Goal: Transaction & Acquisition: Book appointment/travel/reservation

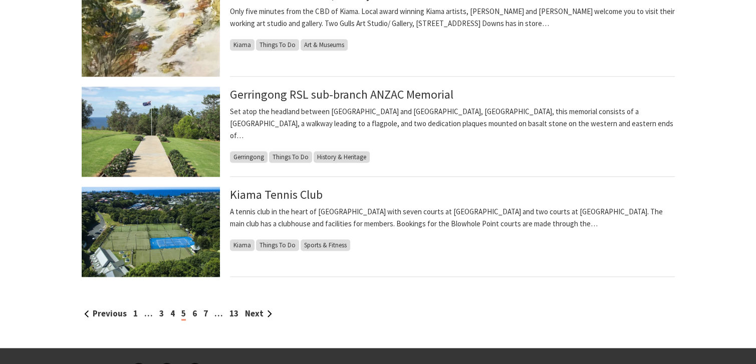
scroll to position [1003, 0]
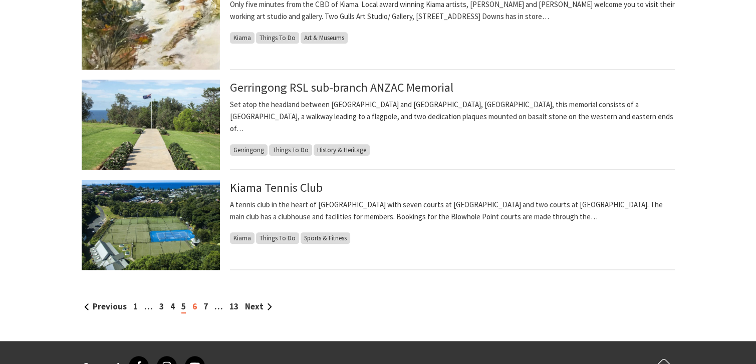
click at [195, 310] on link "6" at bounding box center [194, 306] width 5 height 11
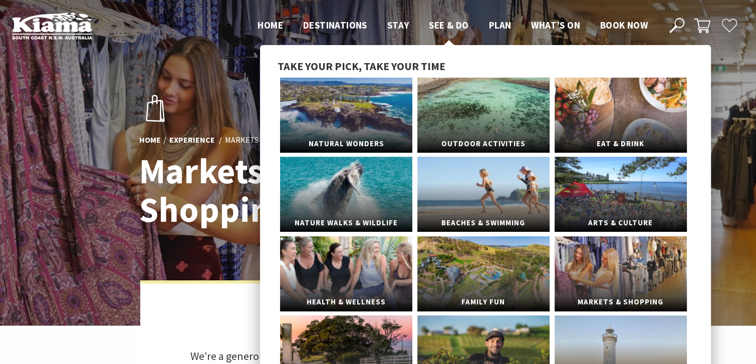
click at [433, 25] on span "See & Do" at bounding box center [449, 25] width 40 height 12
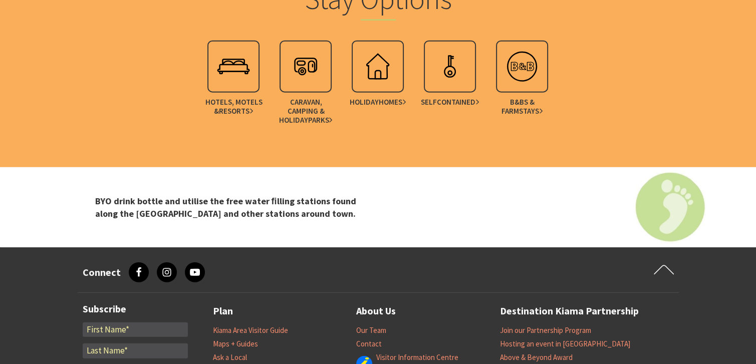
scroll to position [2557, 0]
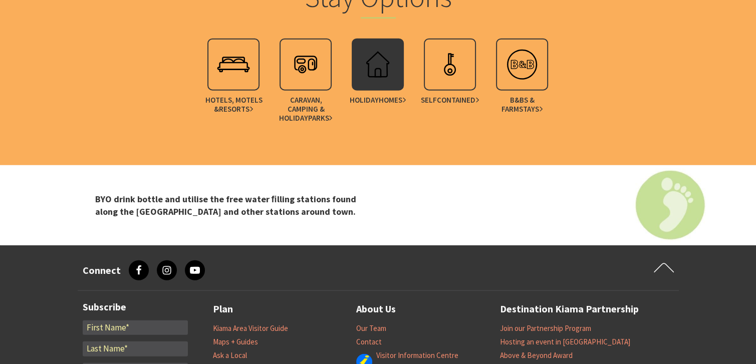
click at [367, 73] on img at bounding box center [378, 65] width 40 height 40
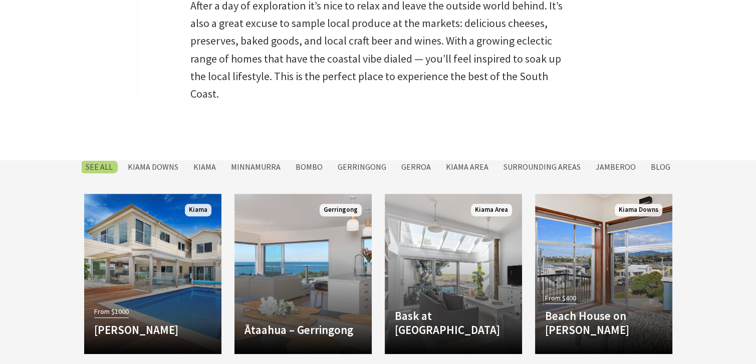
scroll to position [401, 0]
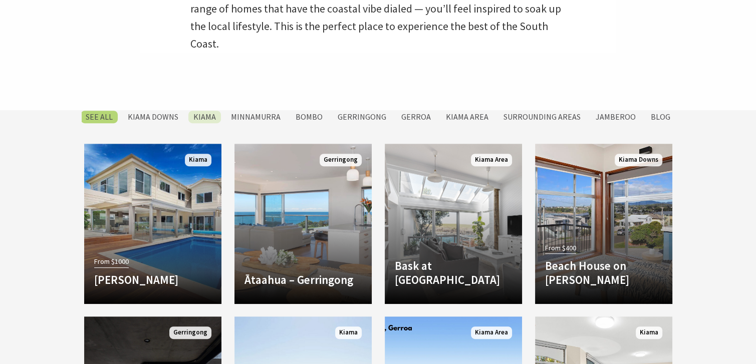
click at [212, 119] on label "Kiama" at bounding box center [204, 117] width 33 height 13
click at [0, 0] on input "Kiama" at bounding box center [0, 0] width 0 height 0
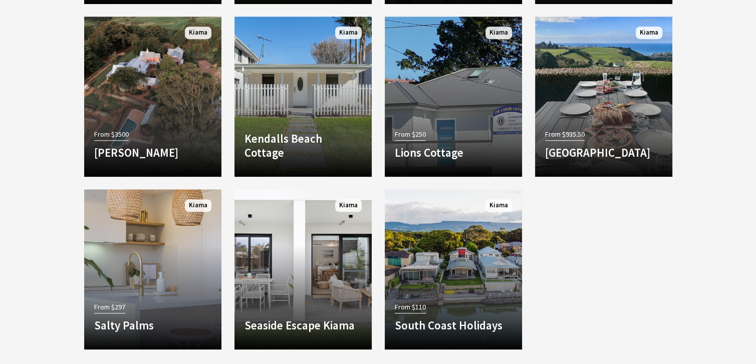
scroll to position [812, 0]
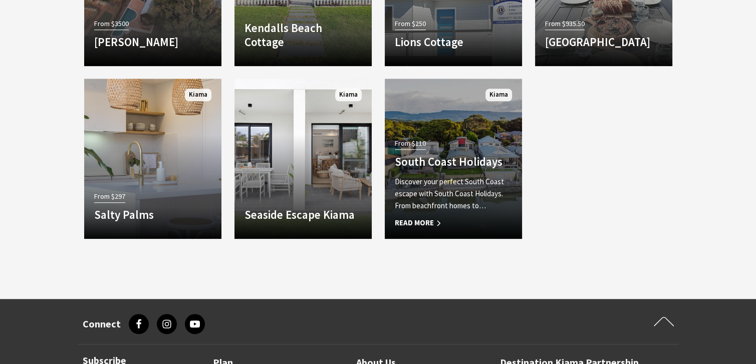
click at [404, 162] on h4 "South Coast Holidays" at bounding box center [453, 162] width 117 height 14
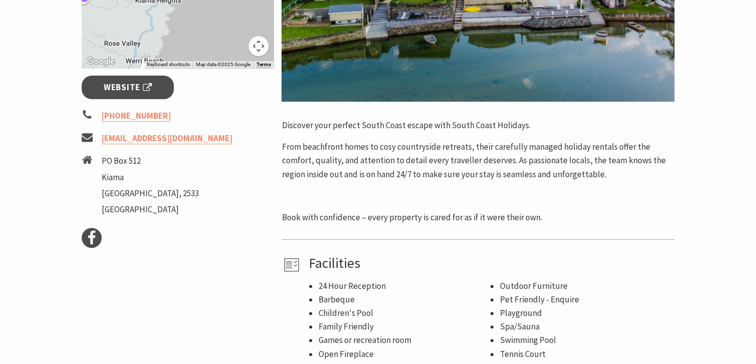
scroll to position [201, 0]
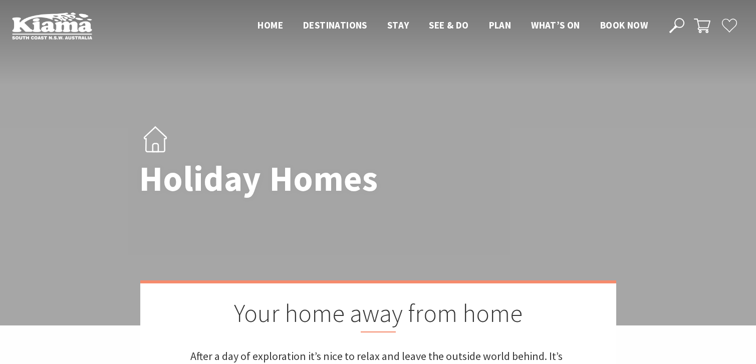
scroll to position [812, 0]
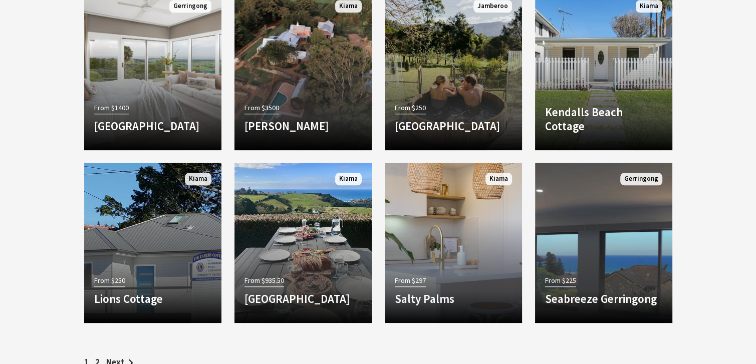
scroll to position [1003, 0]
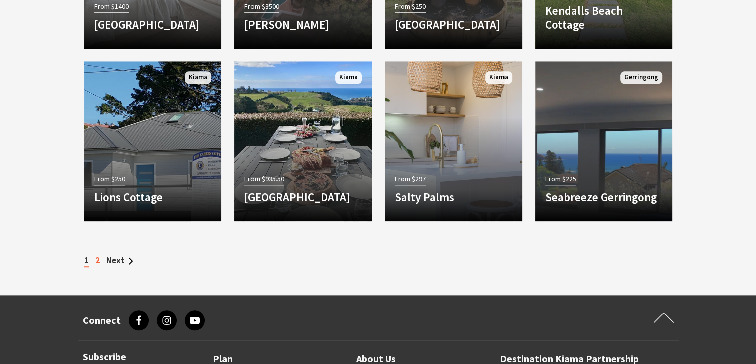
click at [97, 259] on link "2" at bounding box center [97, 260] width 5 height 11
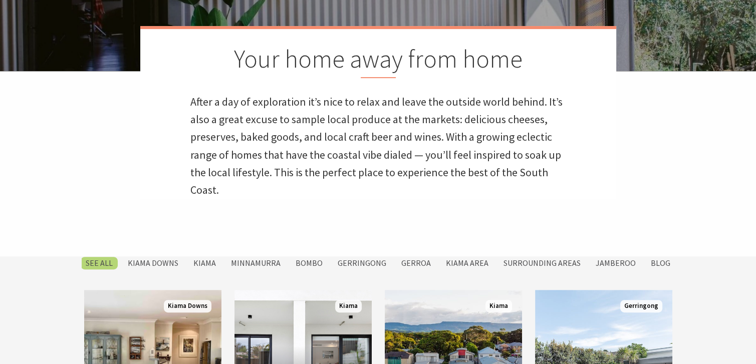
scroll to position [501, 0]
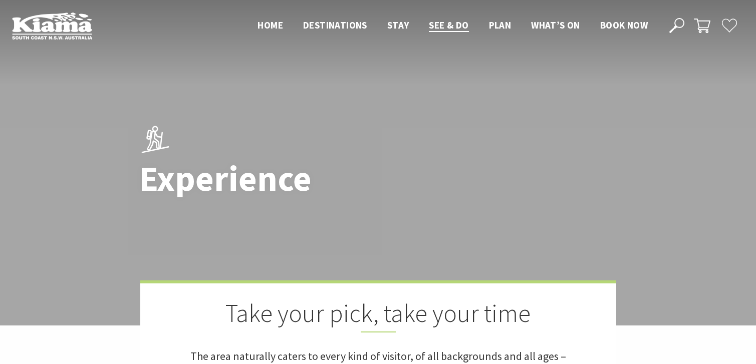
scroll to position [2557, 0]
